Goal: Find specific page/section: Find specific page/section

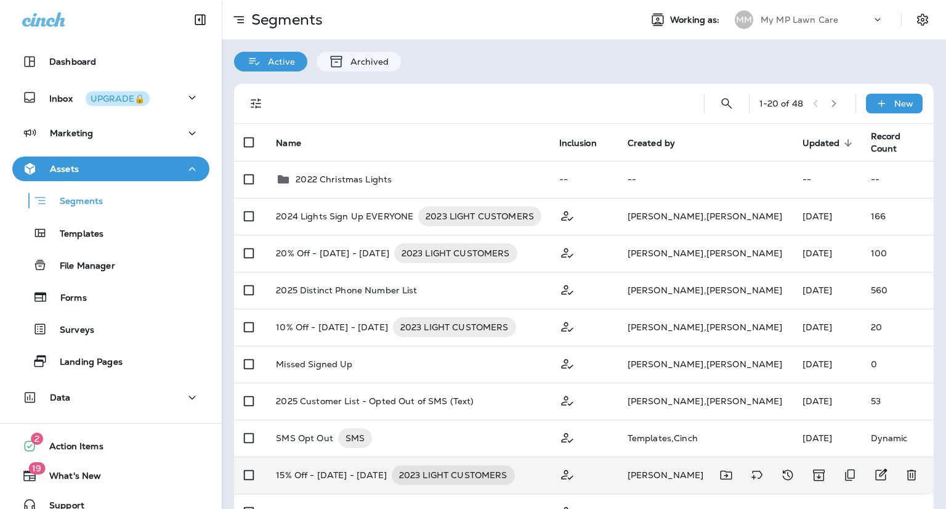
click at [318, 477] on p "15% Off - Oct 1 - 15, 2023" at bounding box center [331, 475] width 111 height 20
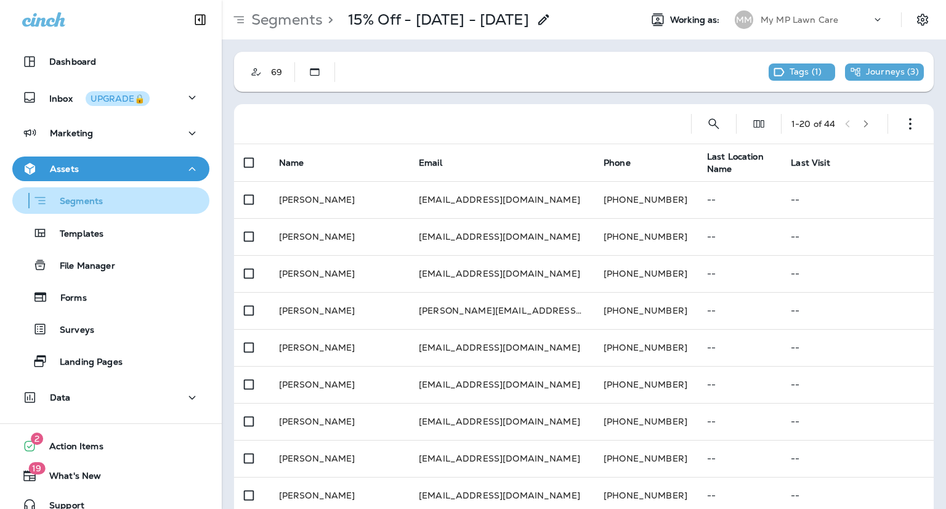
click at [78, 207] on p "Segments" at bounding box center [74, 202] width 55 height 12
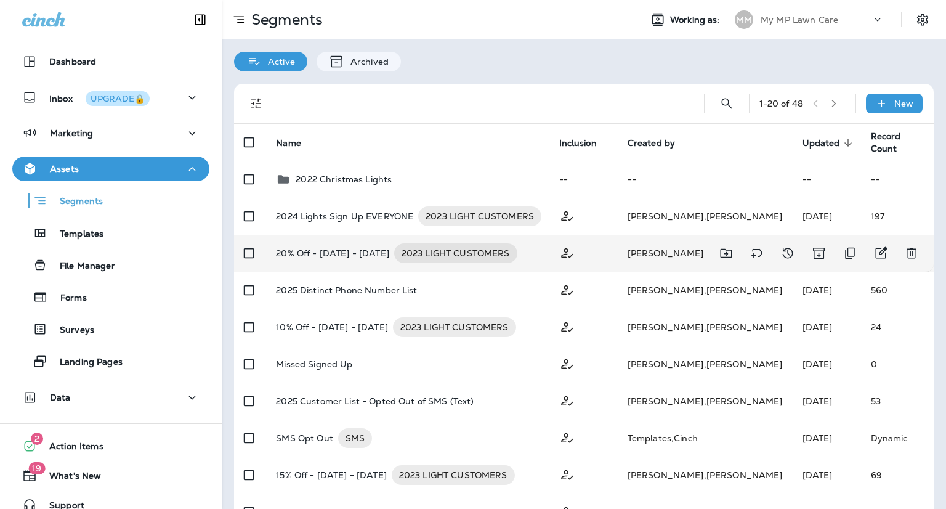
click at [336, 254] on p "20% Off - Sep 18 - 30, 2023" at bounding box center [332, 253] width 113 height 20
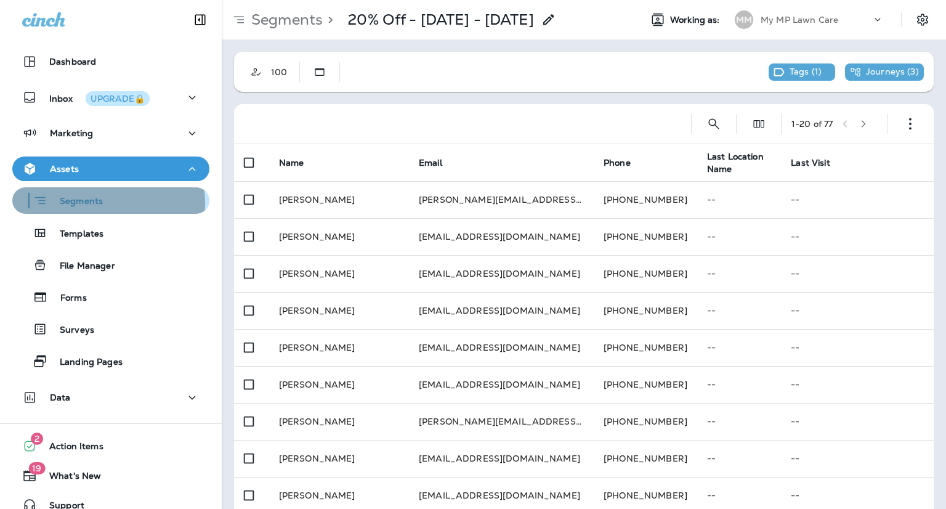
click at [96, 203] on p "Segments" at bounding box center [74, 202] width 55 height 12
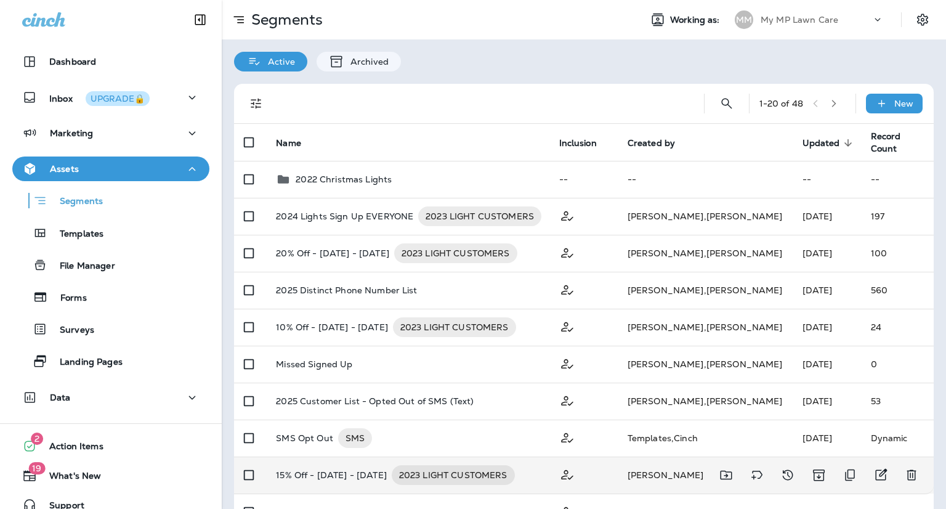
click at [310, 474] on p "15% Off - Oct 1 - 15, 2023" at bounding box center [331, 475] width 111 height 20
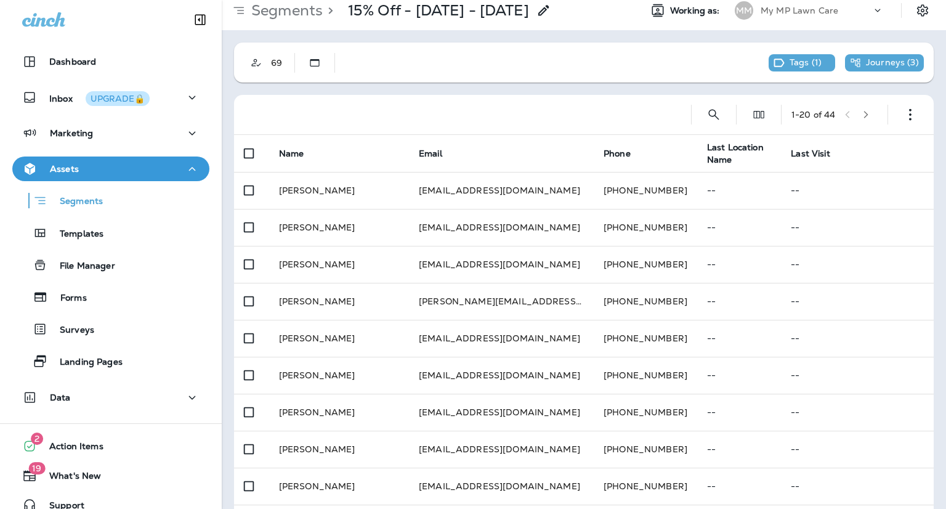
scroll to position [5, 0]
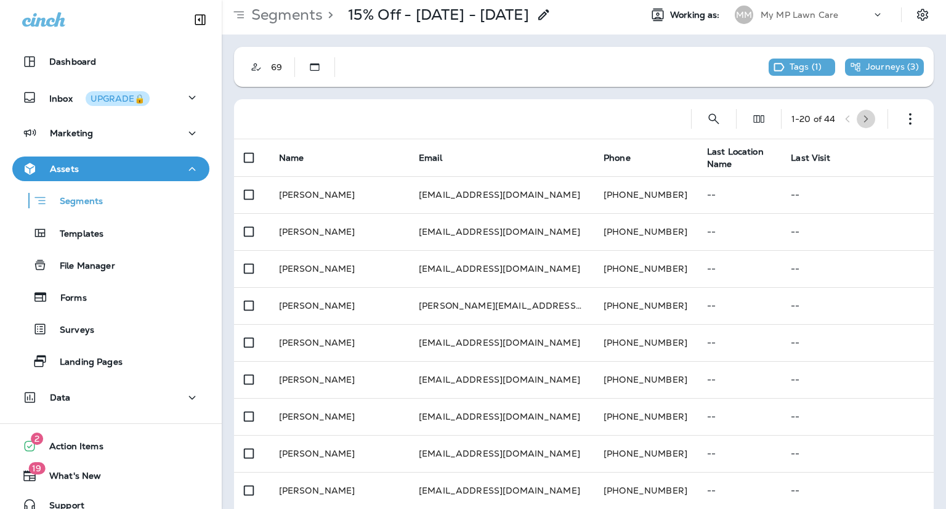
click at [864, 116] on icon "button" at bounding box center [866, 118] width 4 height 7
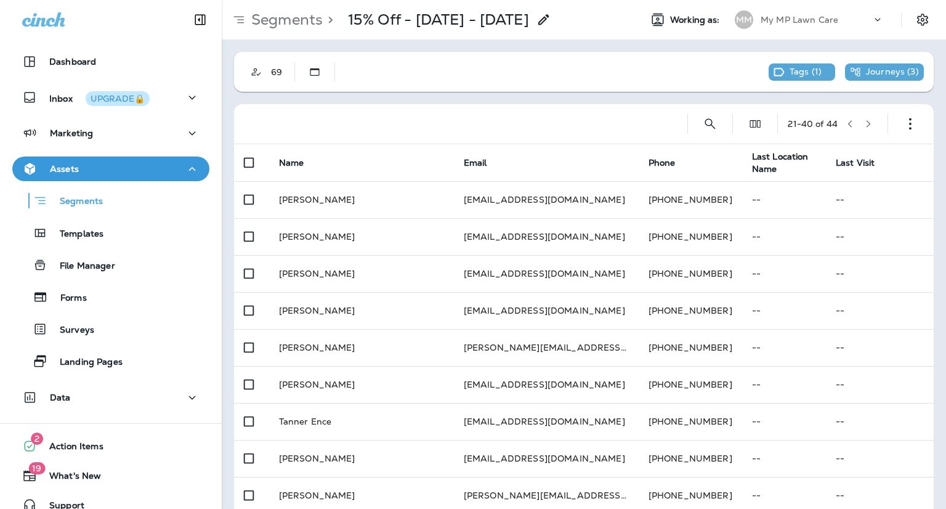
click at [861, 118] on button "button" at bounding box center [868, 124] width 18 height 18
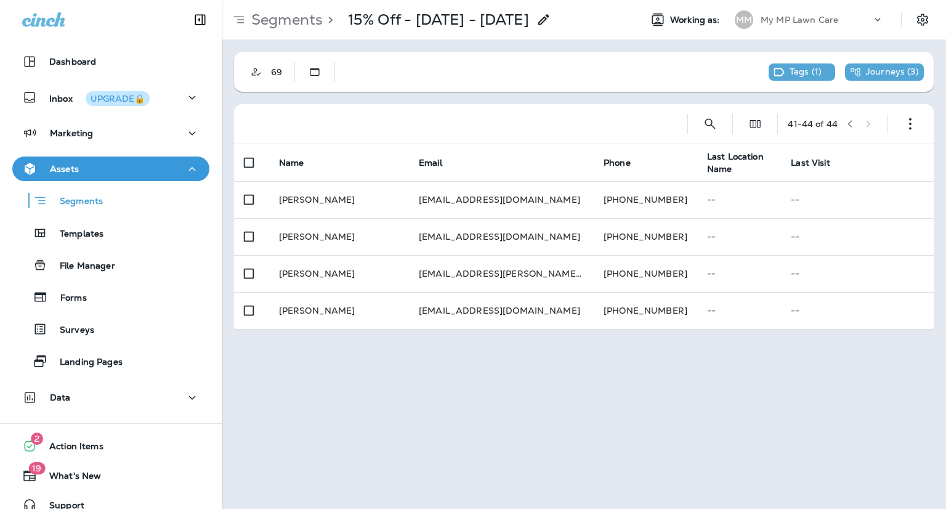
click at [850, 124] on icon "button" at bounding box center [849, 123] width 9 height 9
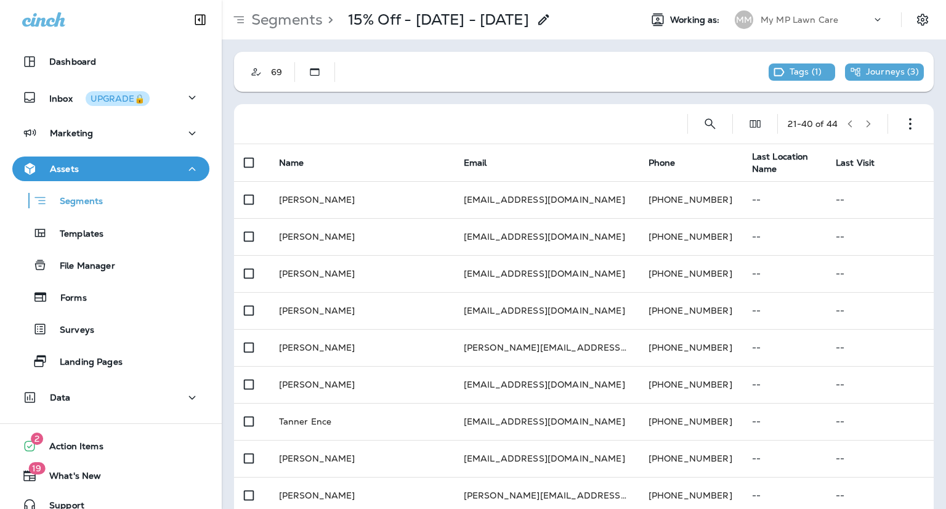
click at [859, 124] on button "button" at bounding box center [868, 124] width 18 height 18
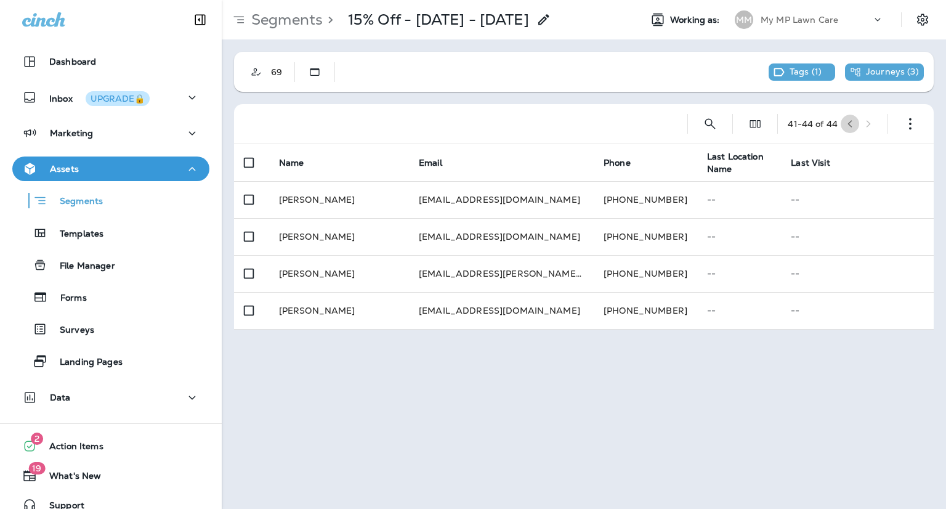
click at [850, 124] on icon "button" at bounding box center [849, 123] width 9 height 9
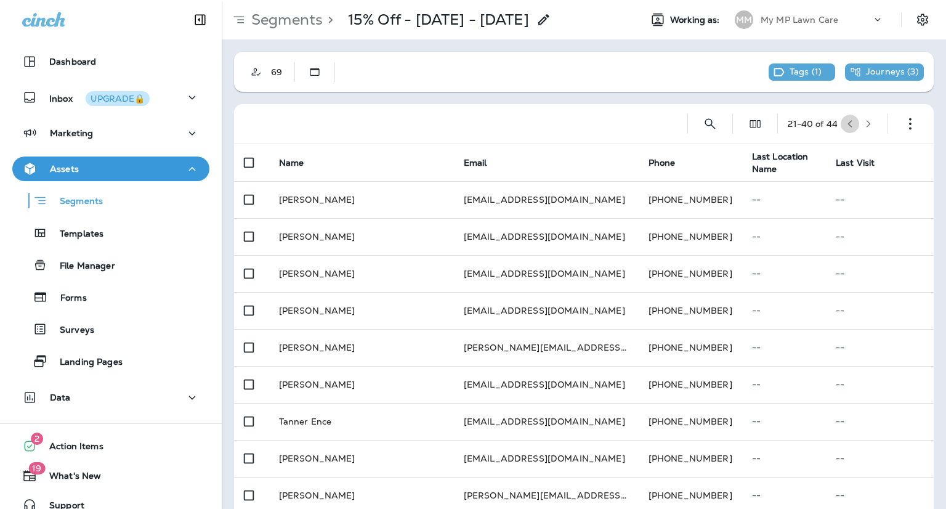
click at [848, 124] on icon "button" at bounding box center [850, 123] width 4 height 7
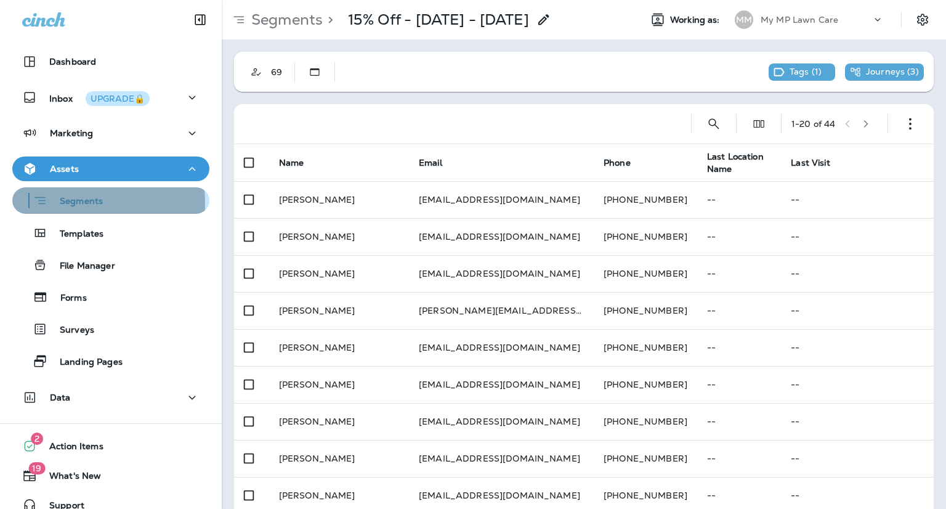
click at [76, 203] on p "Segments" at bounding box center [74, 202] width 55 height 12
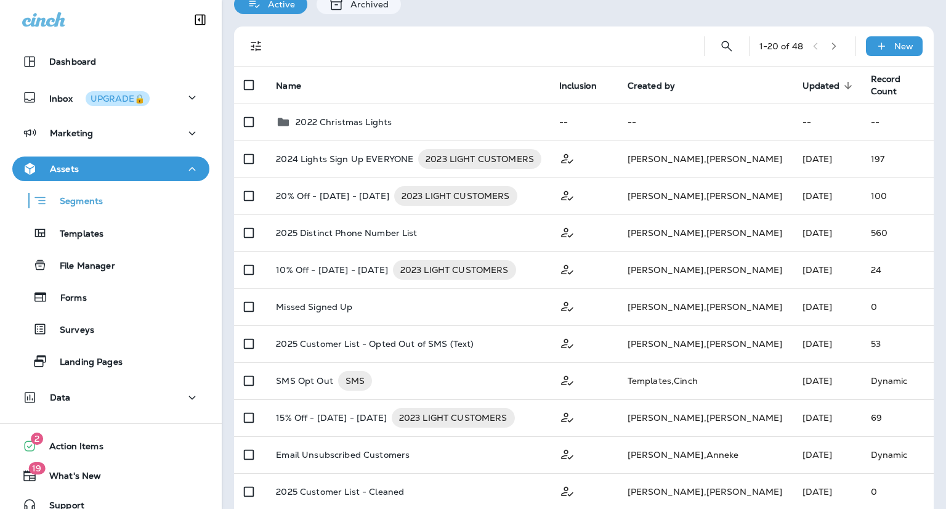
scroll to position [60, 0]
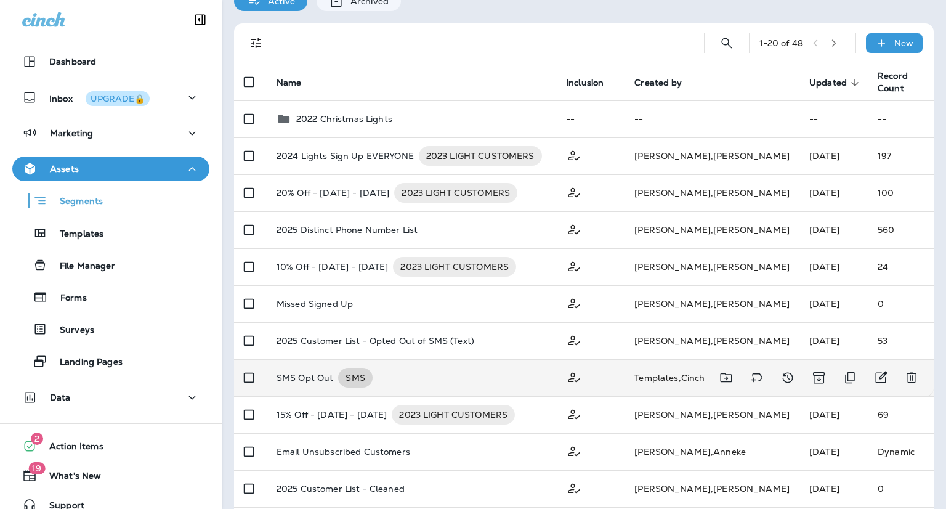
click at [353, 383] on div "SMS" at bounding box center [355, 378] width 34 height 20
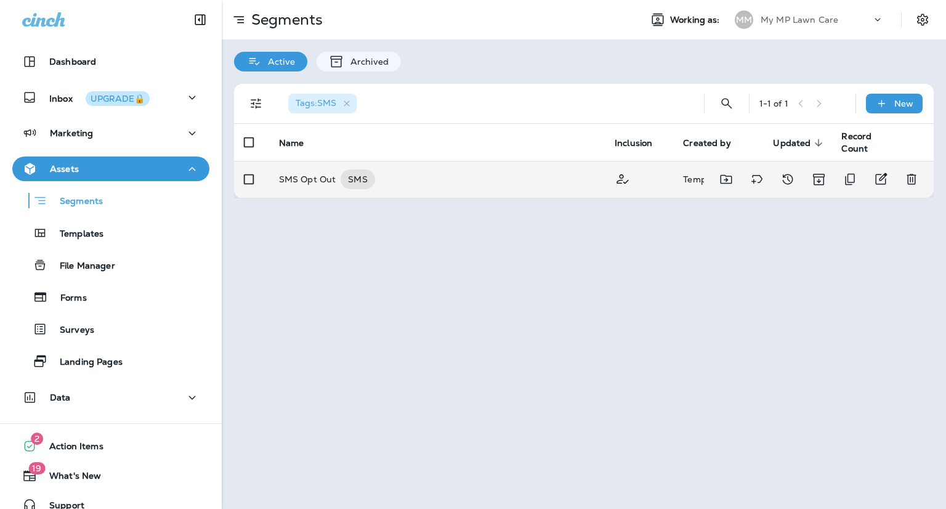
click at [332, 183] on p "SMS Opt Out" at bounding box center [307, 179] width 57 height 20
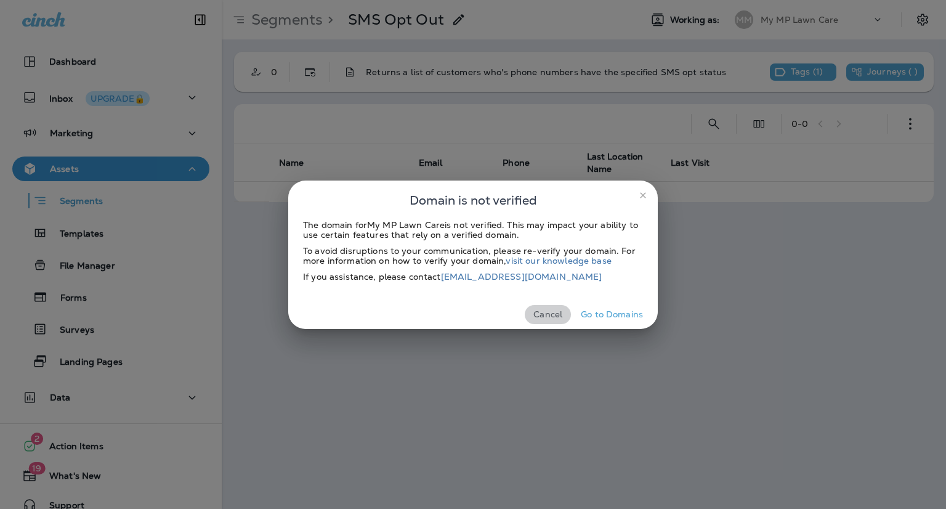
click at [554, 313] on button "Cancel" at bounding box center [548, 314] width 46 height 19
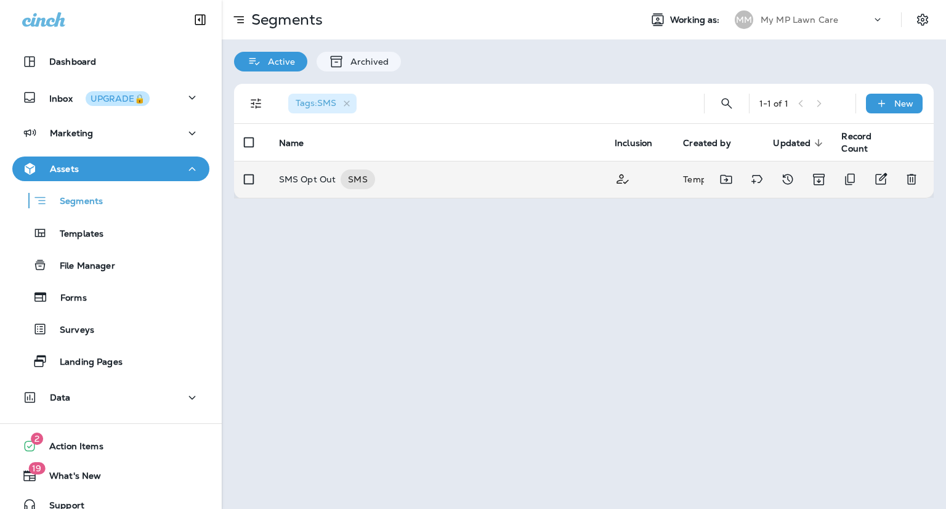
click at [333, 178] on p "SMS Opt Out" at bounding box center [307, 179] width 57 height 20
click at [355, 180] on span "SMS" at bounding box center [357, 179] width 34 height 12
click at [304, 185] on p "SMS Opt Out" at bounding box center [307, 179] width 57 height 20
click at [313, 181] on p "SMS Opt Out" at bounding box center [307, 179] width 57 height 20
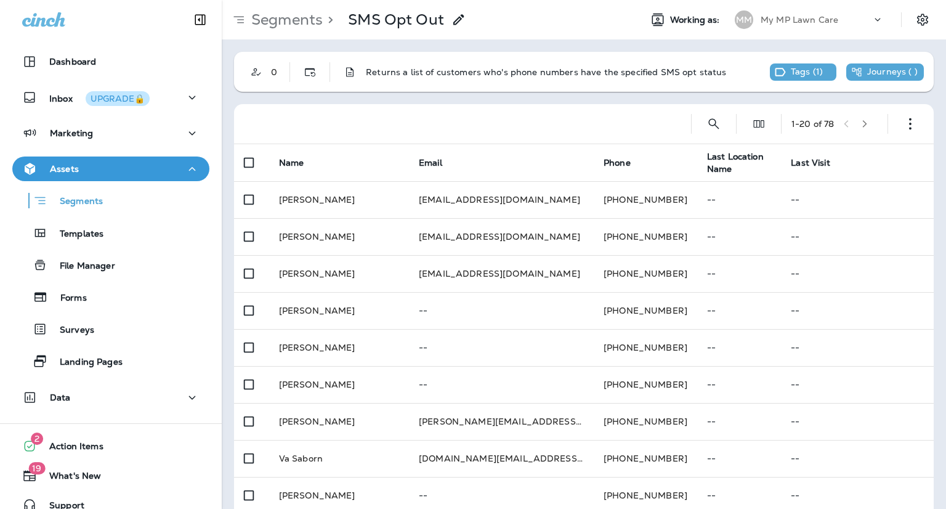
click at [862, 125] on icon "button" at bounding box center [864, 123] width 9 height 9
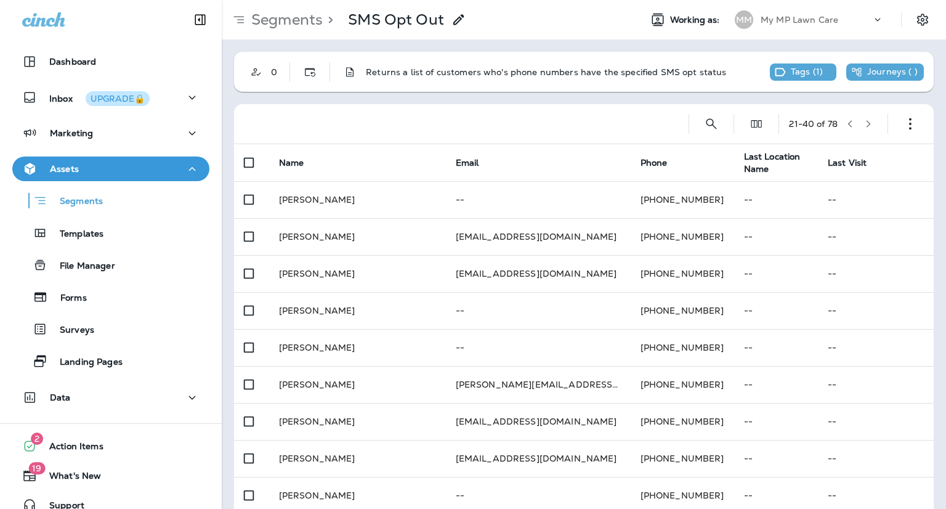
click at [864, 126] on icon "button" at bounding box center [868, 123] width 9 height 9
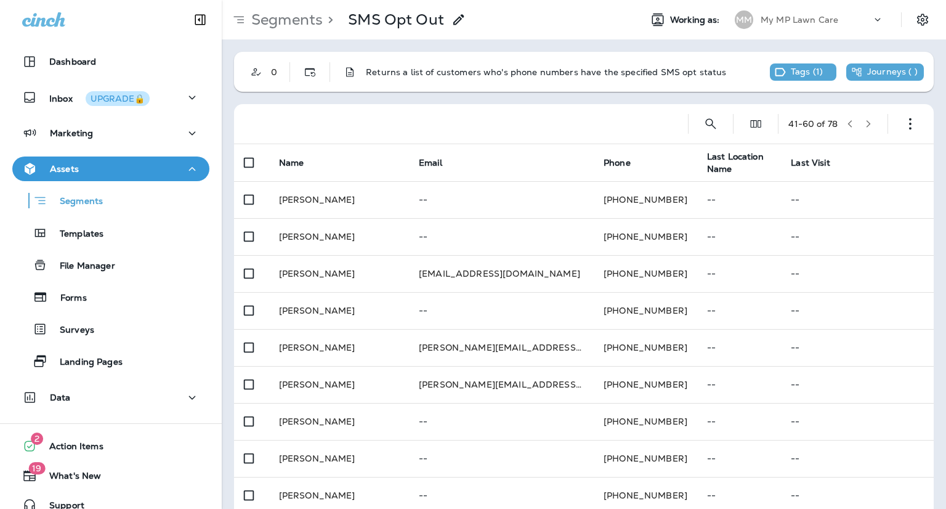
click at [864, 126] on icon "button" at bounding box center [868, 123] width 9 height 9
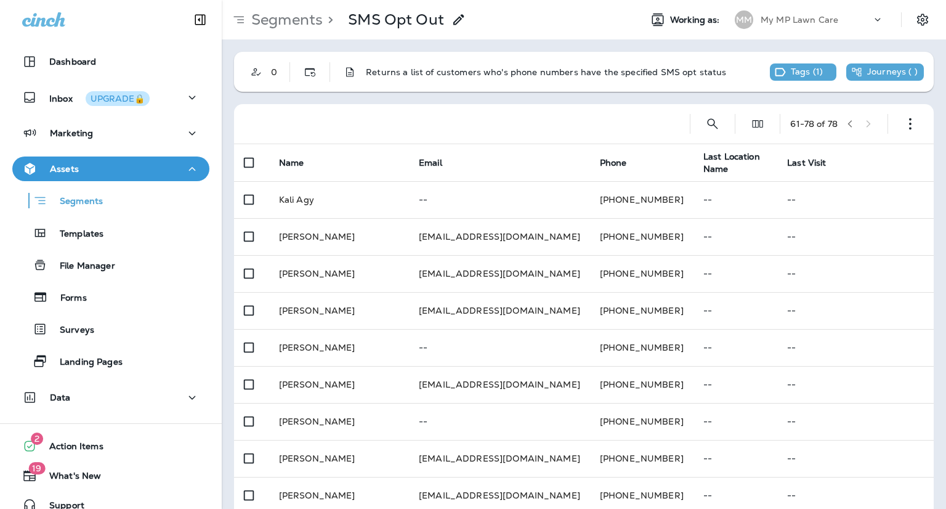
click at [848, 123] on icon "button" at bounding box center [850, 123] width 4 height 7
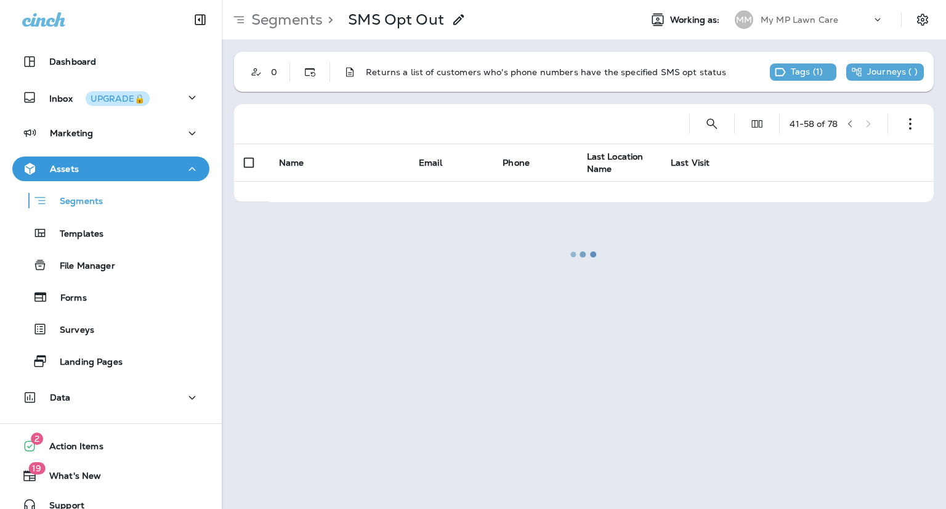
click at [850, 127] on div at bounding box center [584, 254] width 722 height 506
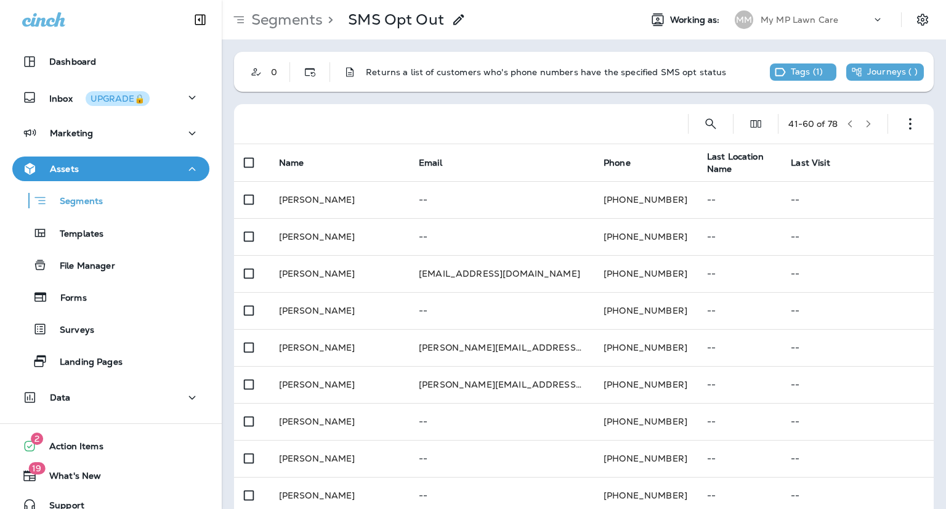
click at [845, 126] on icon "button" at bounding box center [849, 123] width 9 height 9
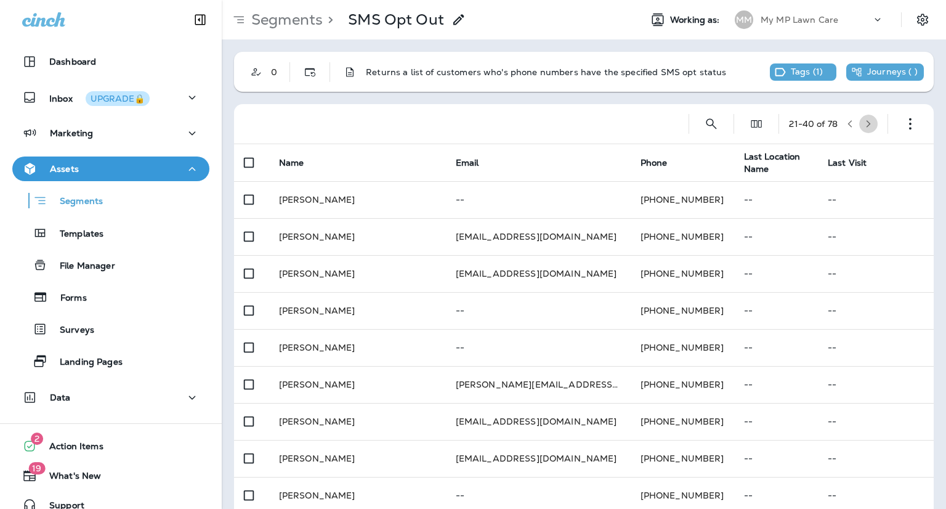
click at [859, 127] on button "button" at bounding box center [868, 124] width 18 height 18
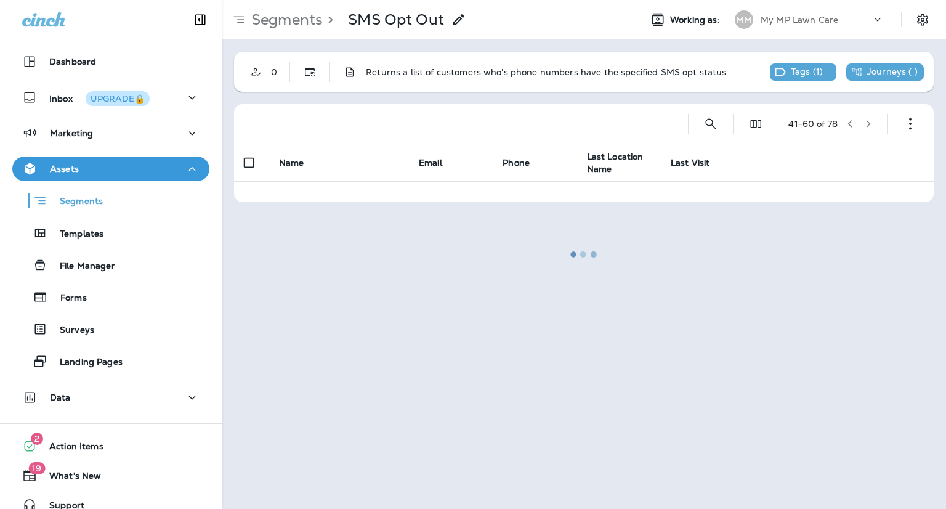
click at [850, 127] on div at bounding box center [584, 254] width 722 height 506
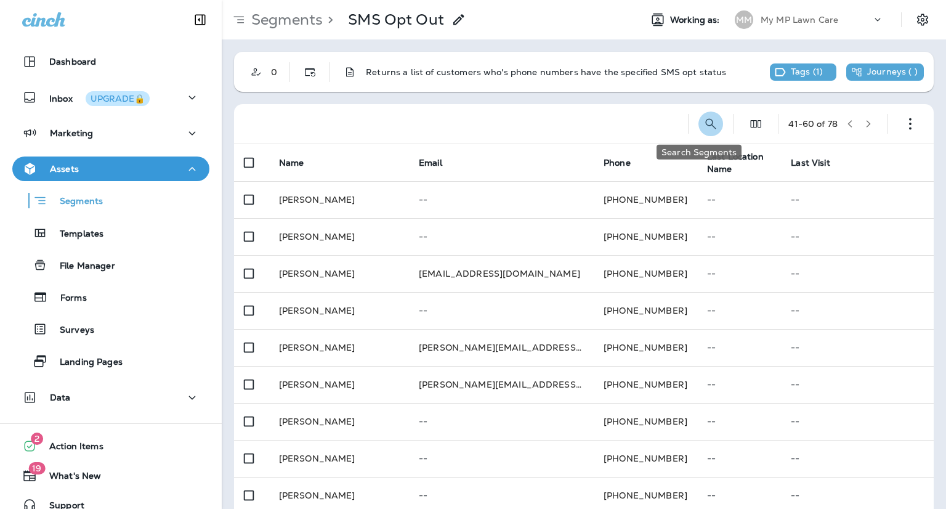
click at [703, 119] on icon "Search Segments" at bounding box center [710, 123] width 15 height 15
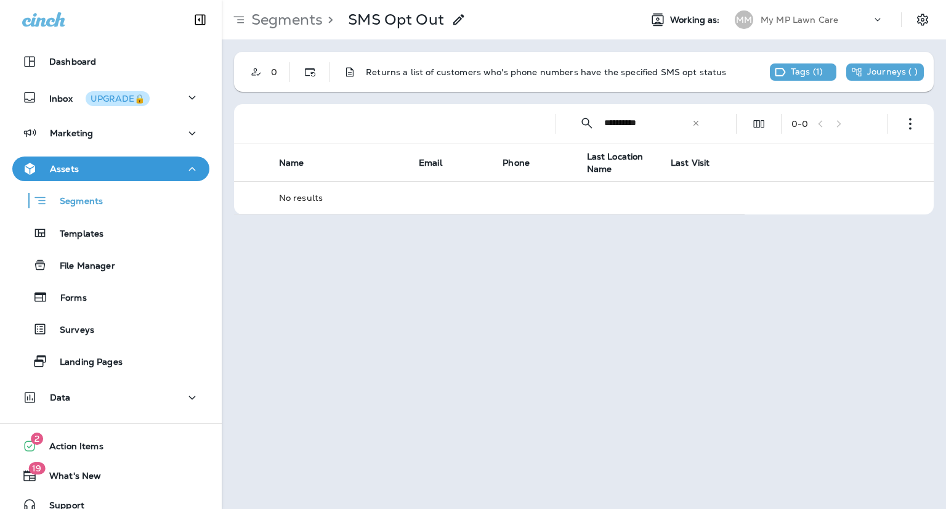
click at [669, 123] on input "**********" at bounding box center [647, 123] width 87 height 33
type input "*"
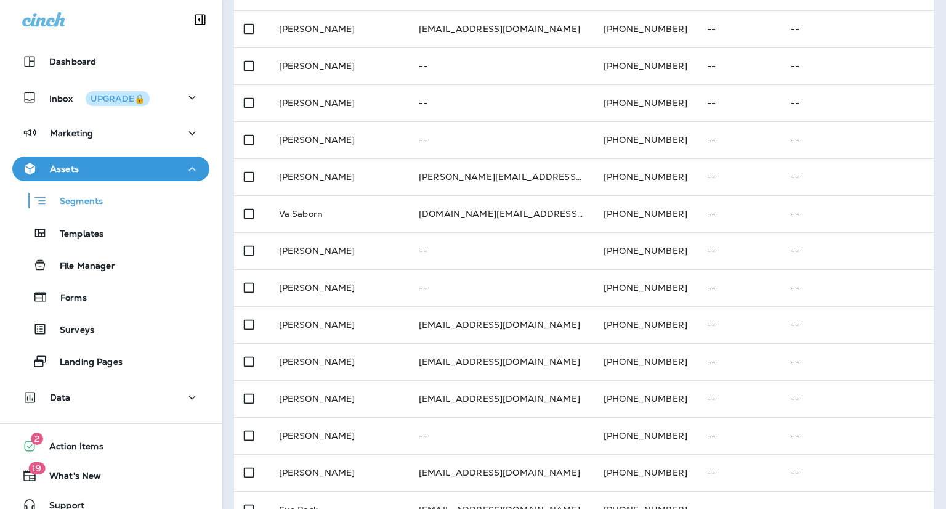
scroll to position [246, 0]
